Goal: Information Seeking & Learning: Understand process/instructions

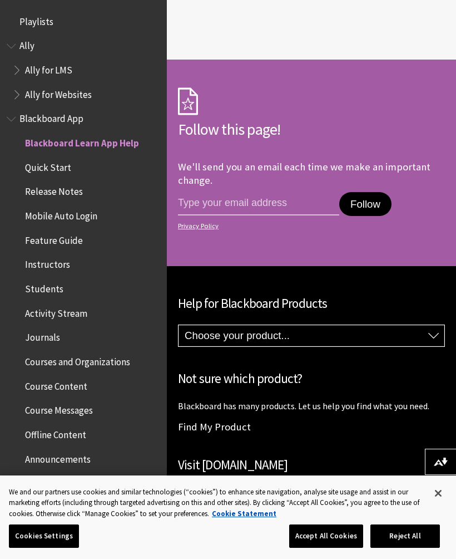
scroll to position [115, 0]
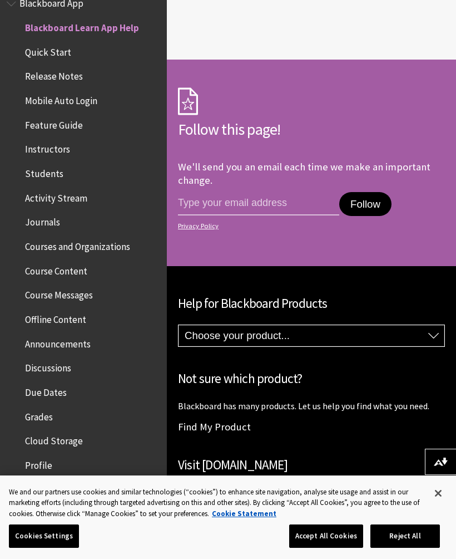
click at [41, 412] on span "Grades" at bounding box center [39, 414] width 28 height 15
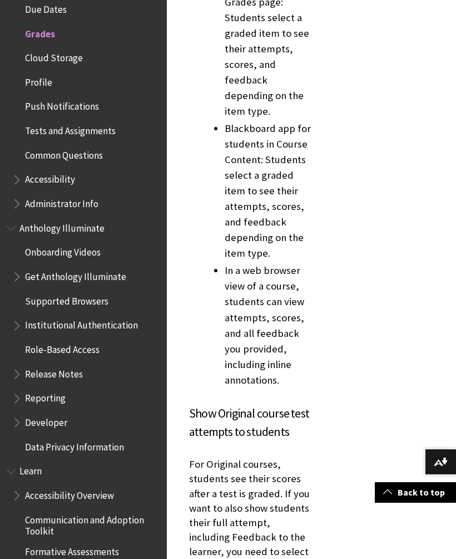
scroll to position [13310, 0]
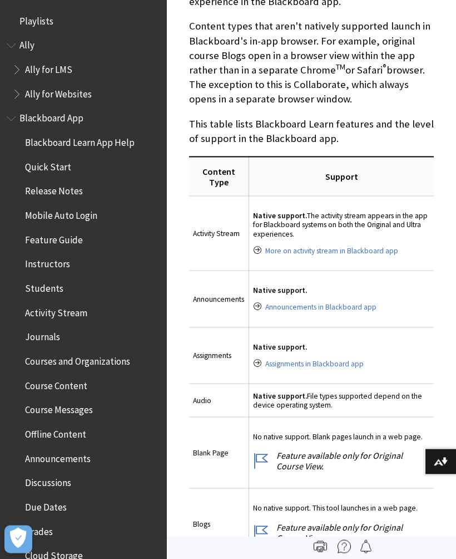
scroll to position [511, 0]
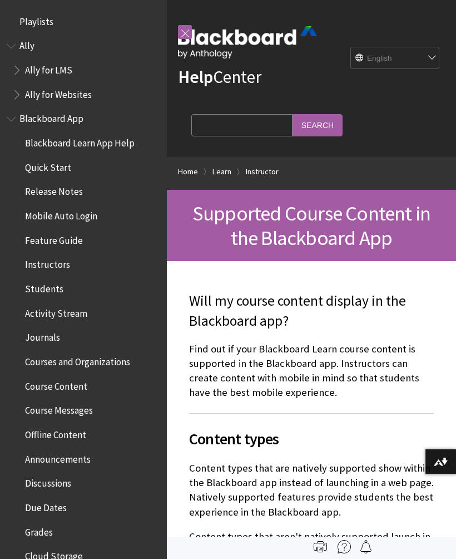
scroll to position [511, 0]
